Goal: Task Accomplishment & Management: Manage account settings

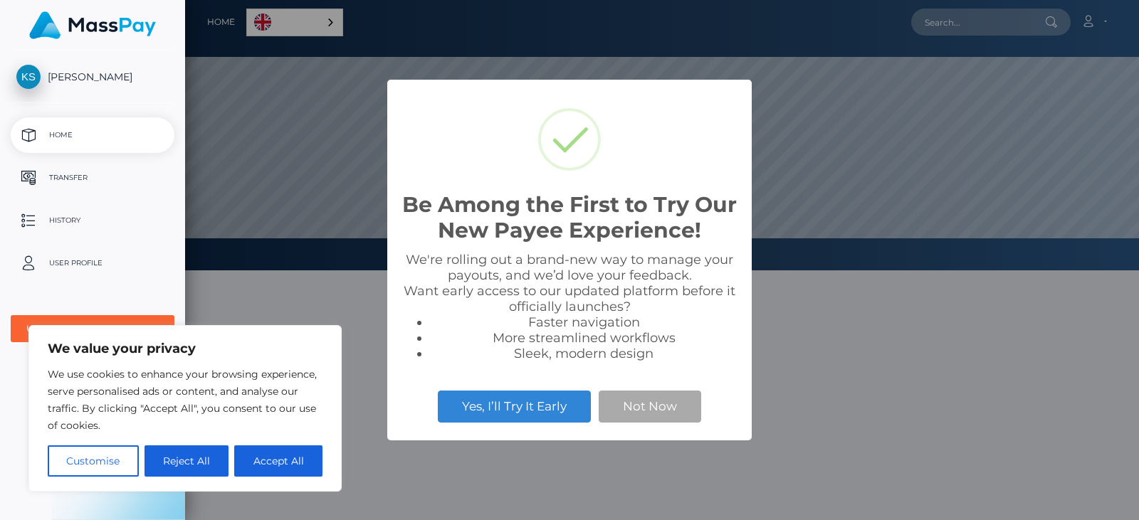
scroll to position [271, 954]
click at [184, 461] on button "Reject All" at bounding box center [187, 461] width 85 height 31
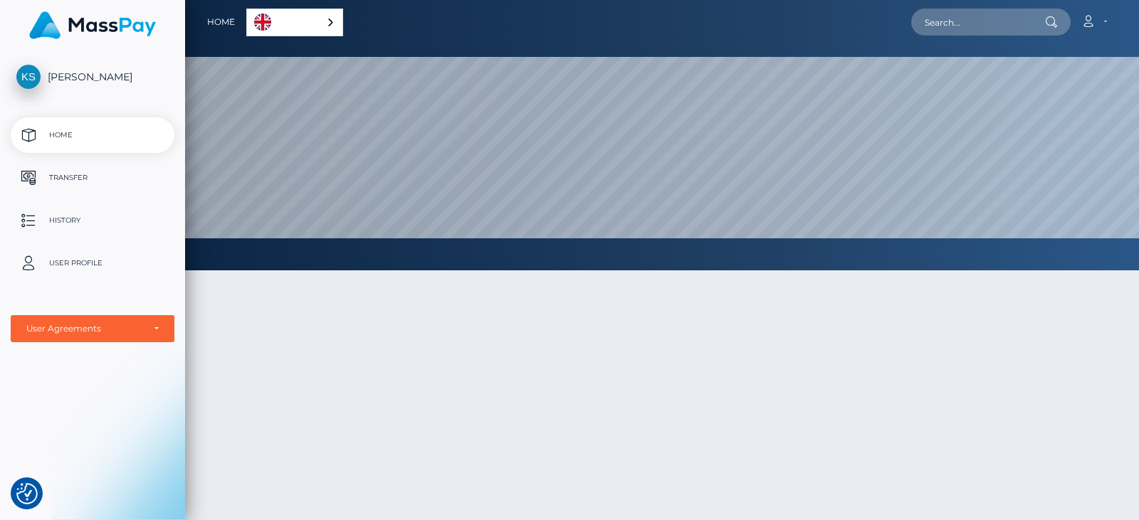
click at [330, 14] on link "English" at bounding box center [294, 22] width 95 height 26
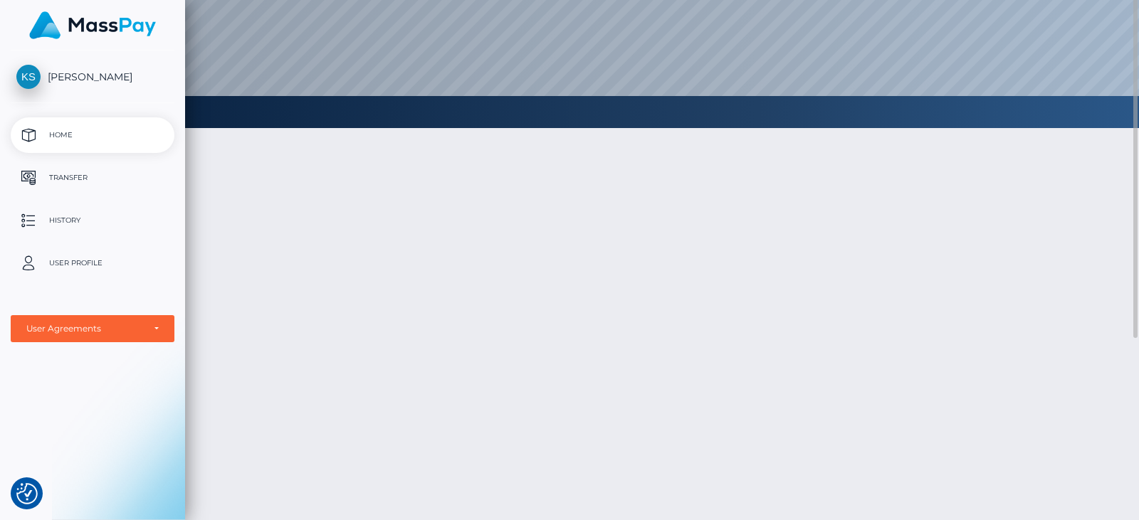
scroll to position [0, 0]
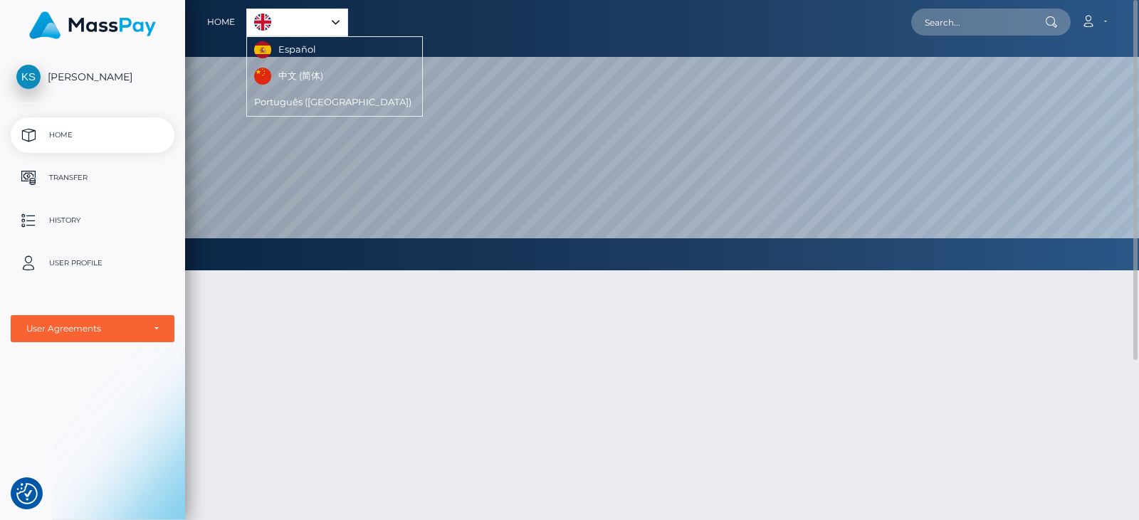
click at [335, 20] on div "English" at bounding box center [297, 23] width 102 height 28
click at [411, 383] on div at bounding box center [662, 465] width 954 height 433
click at [56, 138] on p "Home" at bounding box center [92, 135] width 152 height 21
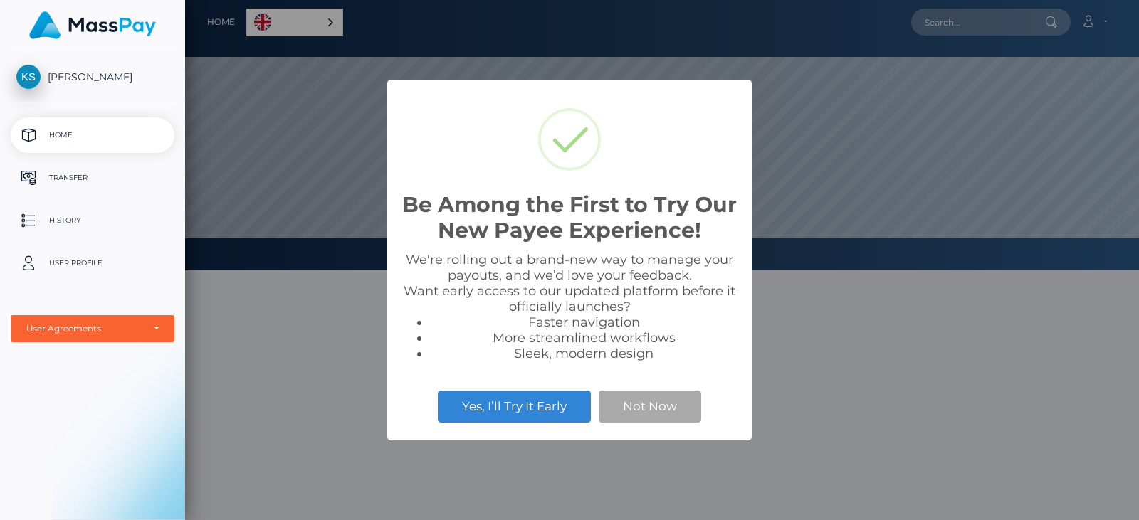
scroll to position [271, 954]
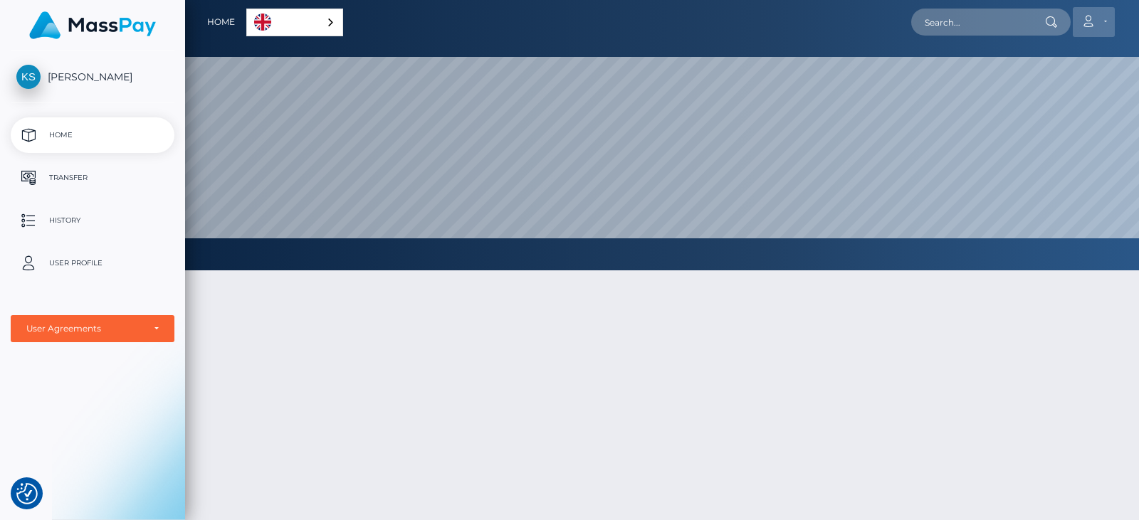
click at [1098, 19] on link "Account" at bounding box center [1094, 22] width 42 height 30
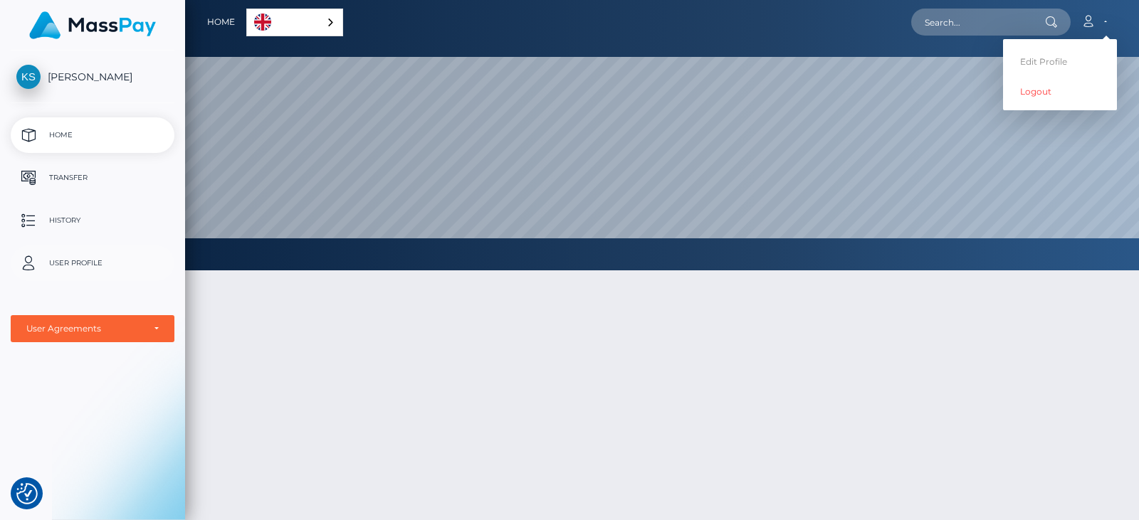
click at [90, 260] on p "User Profile" at bounding box center [92, 263] width 152 height 21
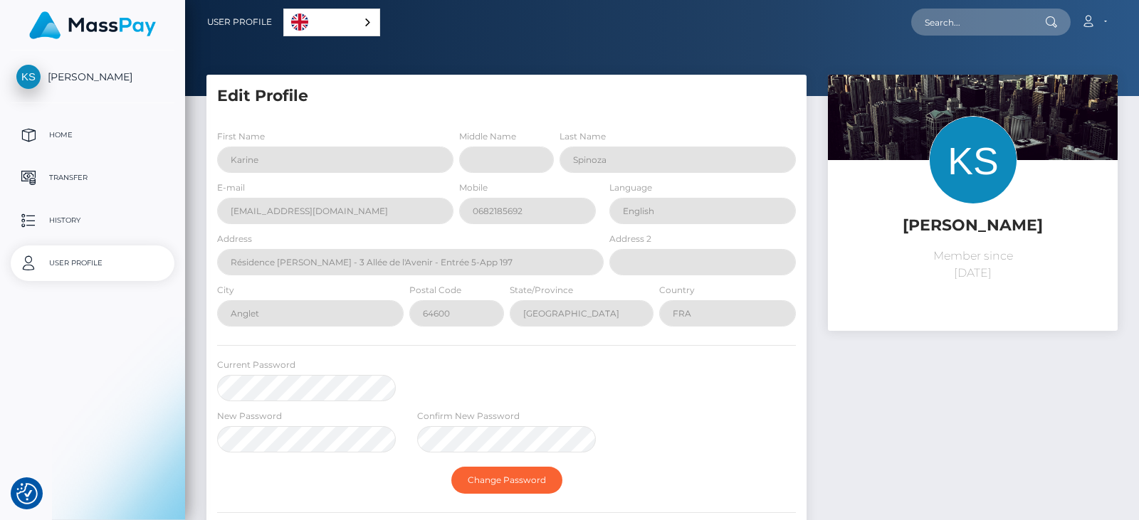
select select
click at [367, 28] on link "English" at bounding box center [331, 22] width 95 height 26
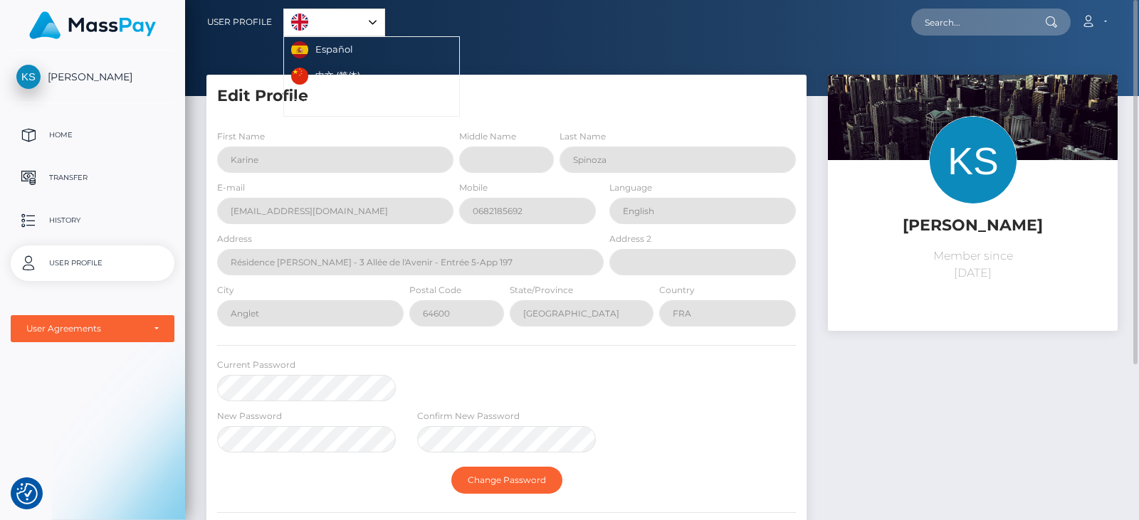
click at [374, 19] on div "English" at bounding box center [334, 23] width 102 height 28
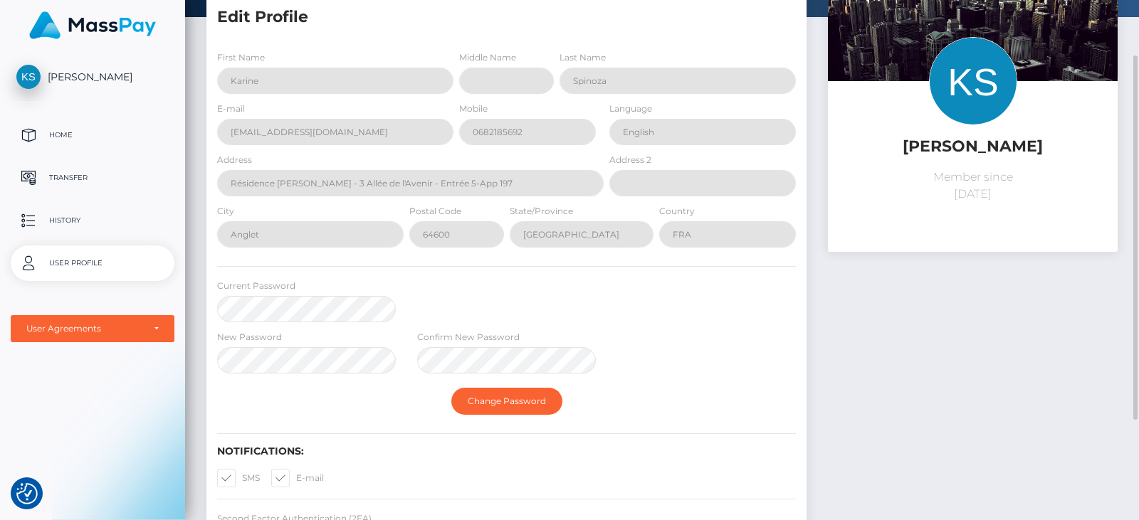
scroll to position [150, 0]
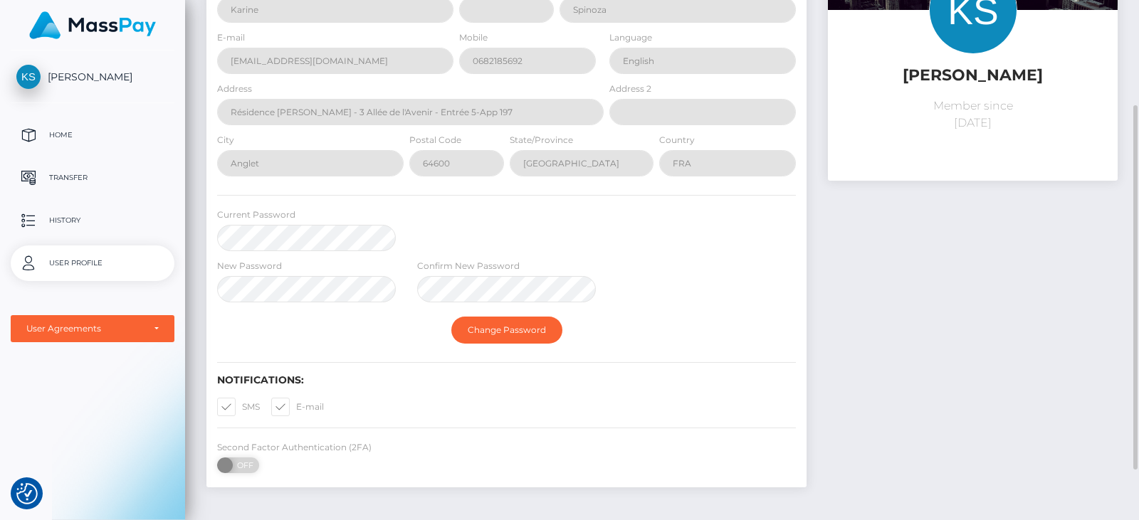
click at [242, 410] on span at bounding box center [242, 407] width 0 height 11
click at [242, 407] on input "SMS" at bounding box center [246, 402] width 9 height 9
checkbox input "false"
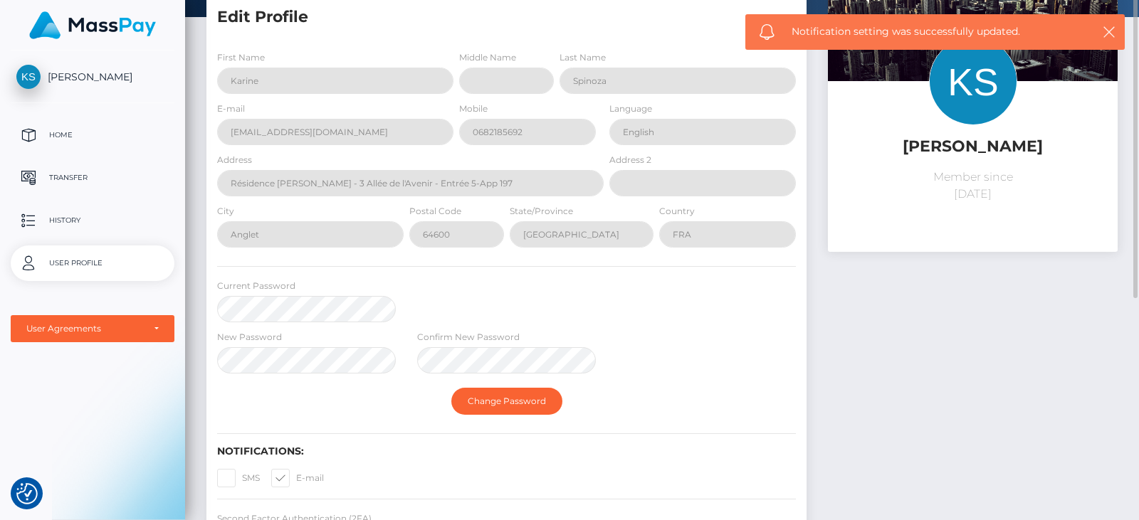
scroll to position [0, 0]
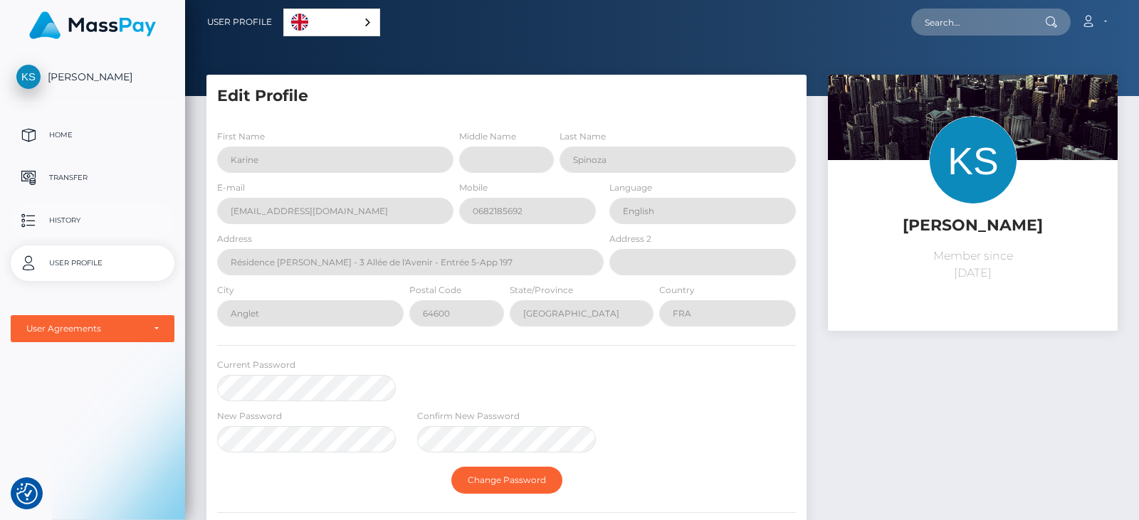
click at [65, 218] on p "History" at bounding box center [92, 220] width 152 height 21
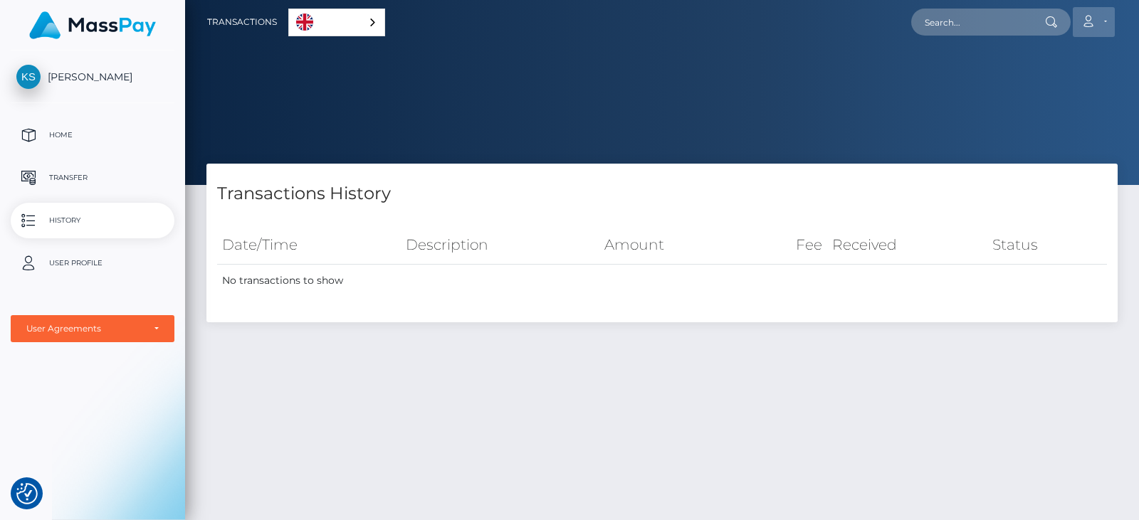
click at [1091, 23] on icon at bounding box center [1088, 21] width 15 height 11
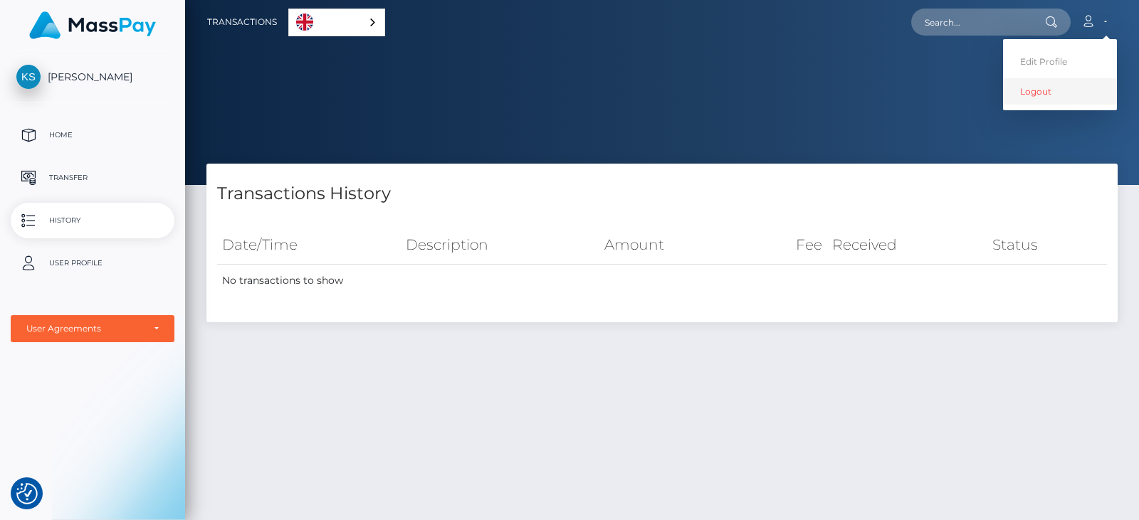
click at [1038, 90] on link "Logout" at bounding box center [1060, 91] width 114 height 26
